Goal: Transaction & Acquisition: Book appointment/travel/reservation

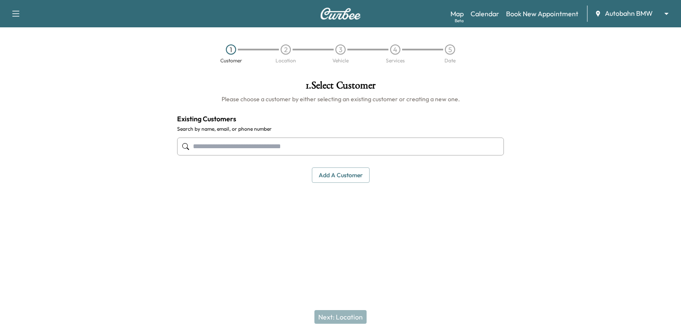
click at [627, 12] on body "Support Log Out Map Beta Calendar Book New Appointment Autobahn BMW ******** ​ …" at bounding box center [340, 167] width 681 height 334
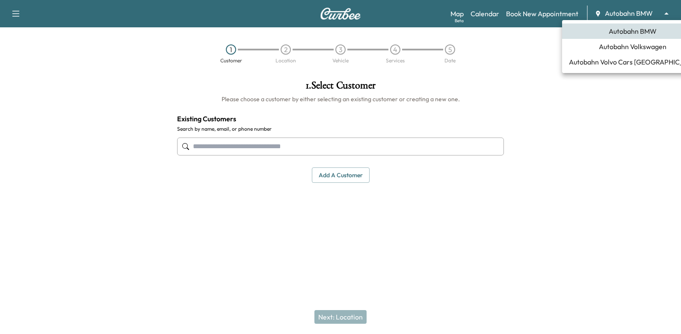
click at [620, 51] on span "Autobahn Volkswagen" at bounding box center [633, 46] width 68 height 10
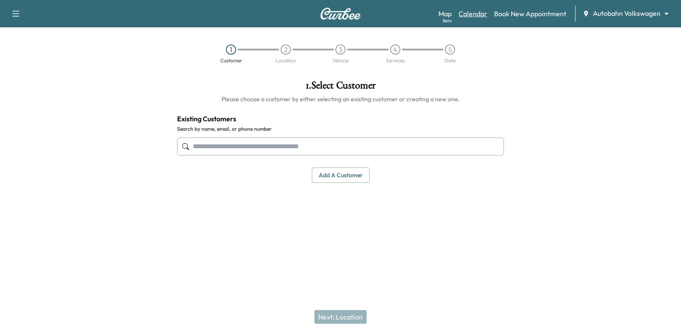
click at [478, 13] on link "Calendar" at bounding box center [472, 14] width 29 height 10
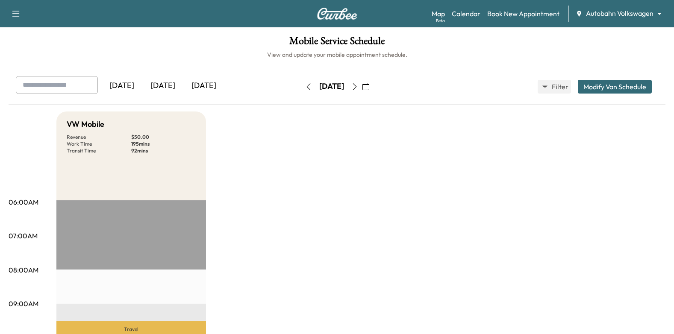
click at [358, 83] on icon "button" at bounding box center [354, 86] width 7 height 7
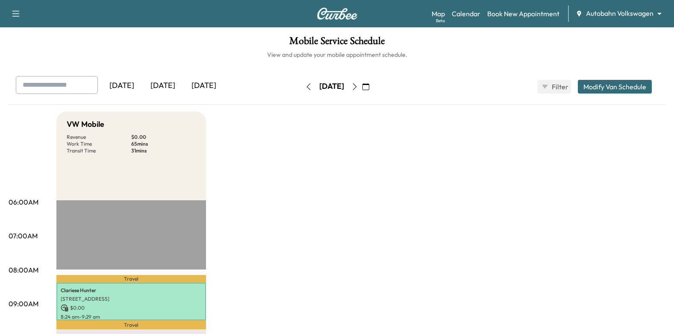
click at [358, 84] on icon "button" at bounding box center [354, 86] width 7 height 7
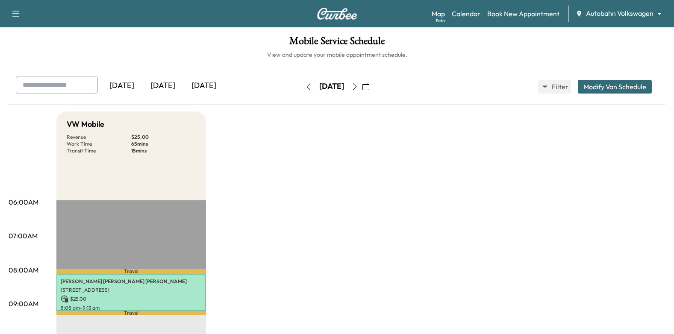
click at [362, 92] on button "button" at bounding box center [355, 87] width 15 height 14
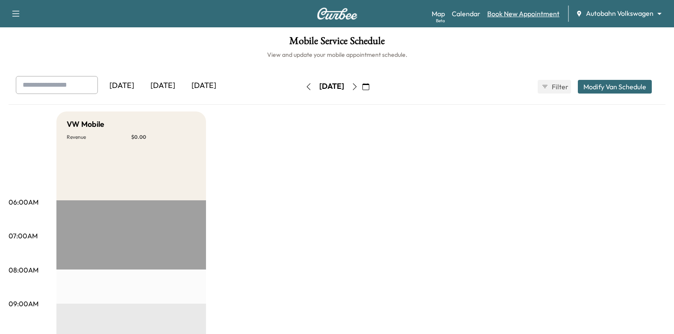
click at [525, 17] on link "Book New Appointment" at bounding box center [523, 14] width 72 height 10
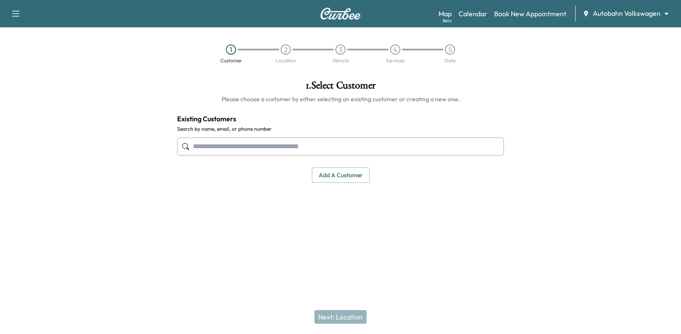
click at [418, 154] on input "text" at bounding box center [340, 147] width 327 height 18
click at [474, 140] on input "text" at bounding box center [340, 147] width 327 height 18
click at [549, 15] on link "Book New Appointment" at bounding box center [530, 14] width 72 height 10
click at [543, 9] on link "Book New Appointment" at bounding box center [530, 14] width 72 height 10
click at [520, 13] on link "Book New Appointment" at bounding box center [530, 14] width 72 height 10
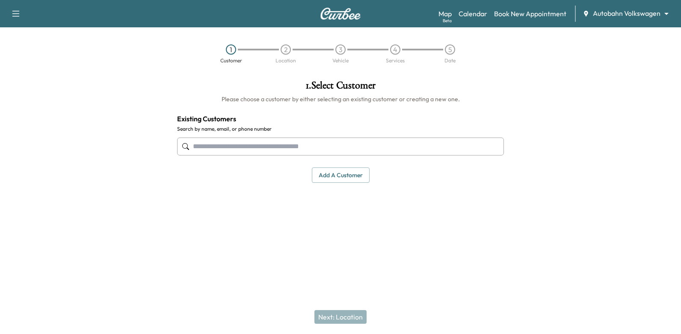
click at [390, 146] on input "text" at bounding box center [340, 147] width 327 height 18
type input "**********"
